Goal: Task Accomplishment & Management: Manage account settings

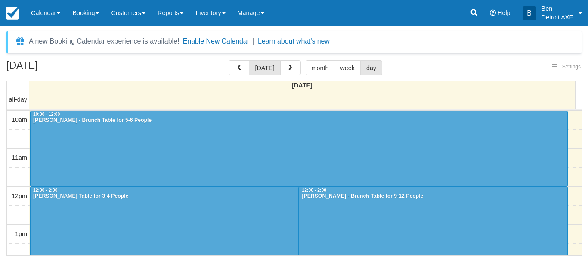
select select
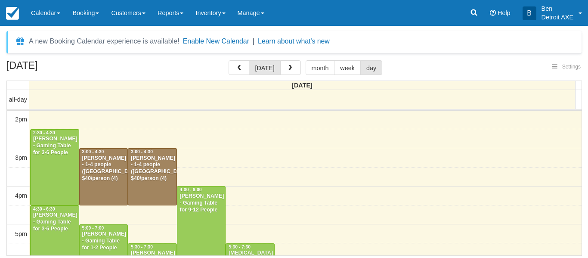
select select
click at [98, 165] on div "[PERSON_NAME] - 1-4 people ([GEOGRAPHIC_DATA]) $40/person (4)" at bounding box center [104, 169] width 44 height 28
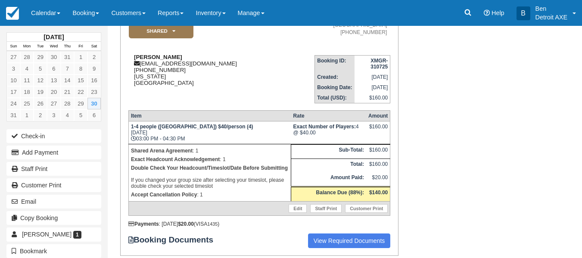
scroll to position [90, 0]
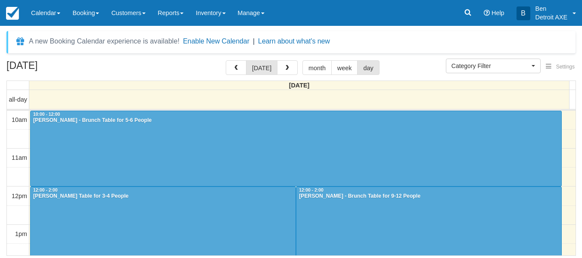
select select
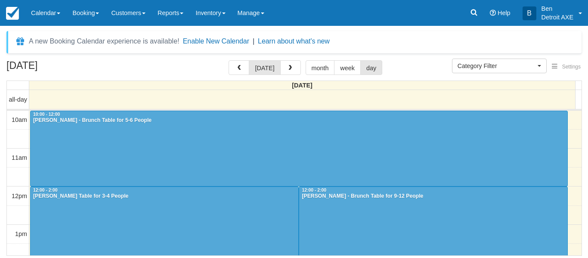
scroll to position [152, 0]
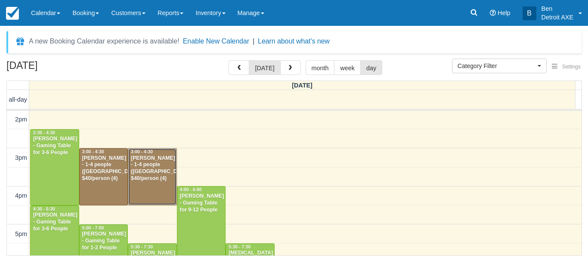
click at [158, 172] on div "[PERSON_NAME] - 1-4 people ([GEOGRAPHIC_DATA]) $40/person (4)" at bounding box center [153, 169] width 44 height 28
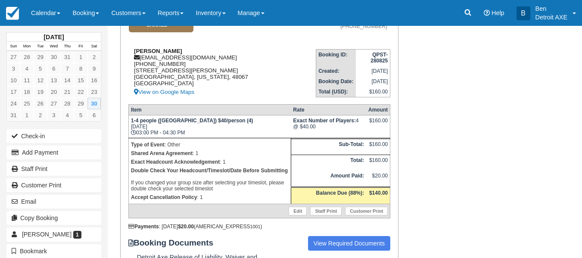
scroll to position [96, 0]
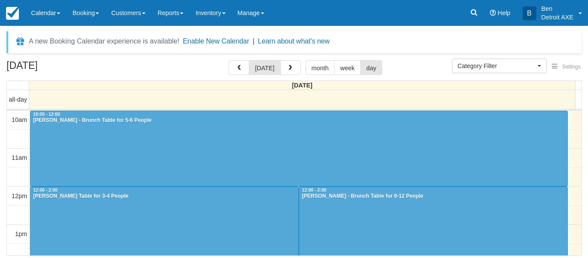
select select
